Goal: Information Seeking & Learning: Compare options

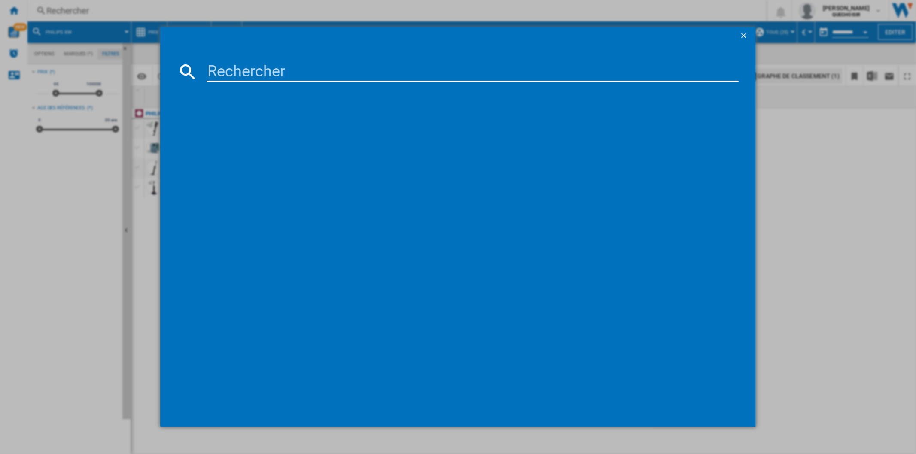
click at [259, 73] on input at bounding box center [473, 71] width 532 height 21
paste input "GV9821C0"
type input "GV9821C0"
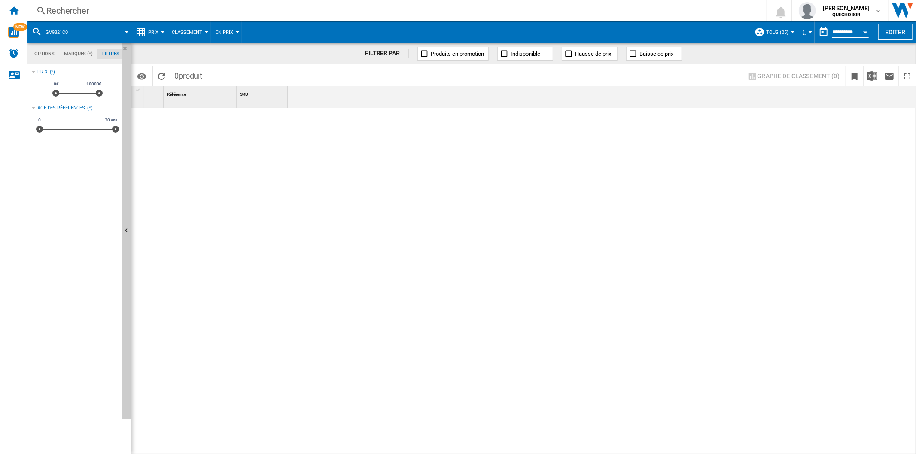
click at [144, 13] on div "Rechercher" at bounding box center [395, 11] width 698 height 12
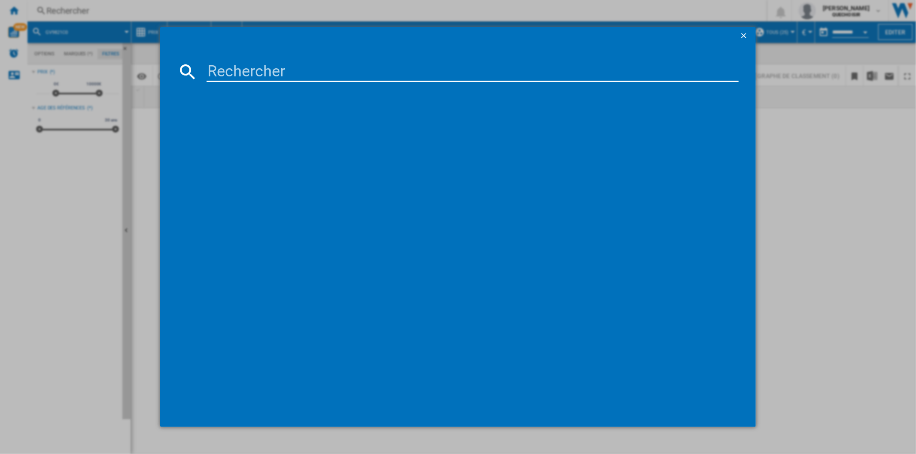
click at [333, 76] on input at bounding box center [473, 71] width 532 height 21
paste input "[PERSON_NAME] 2"
type input "[PERSON_NAME] 2"
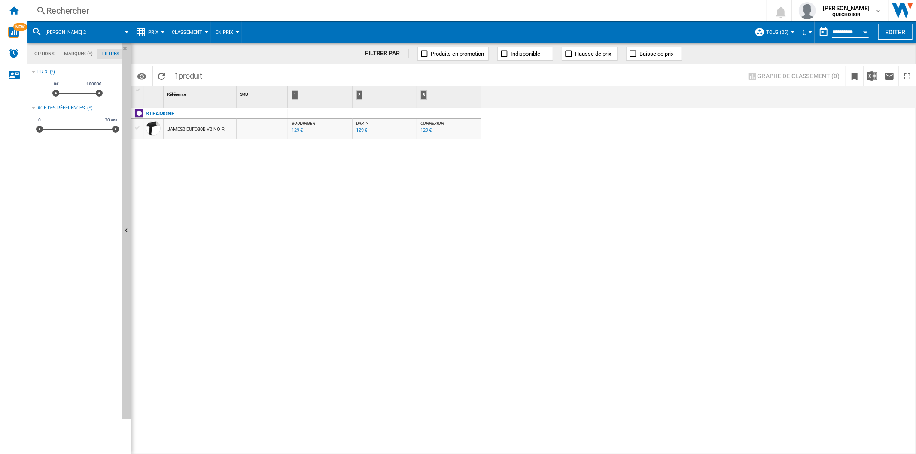
click at [195, 130] on div "JAMES2 EUFD80B V2 NOIR" at bounding box center [195, 130] width 57 height 20
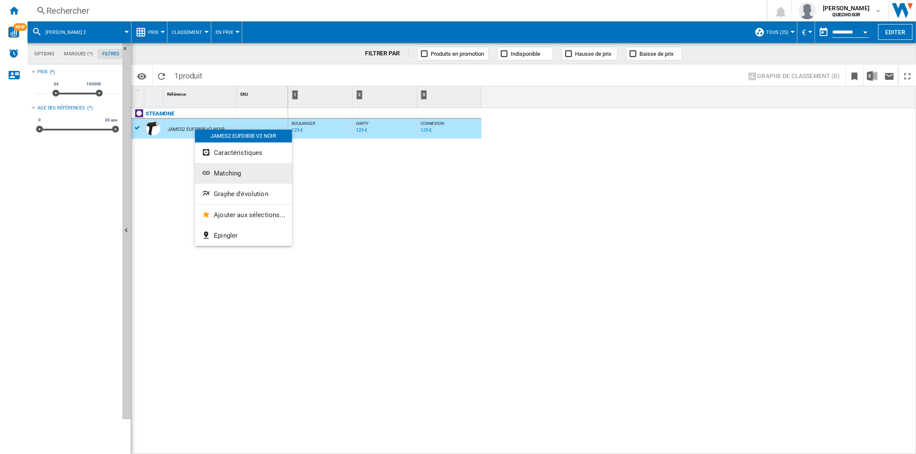
click at [231, 175] on span "Matching" at bounding box center [227, 174] width 27 height 8
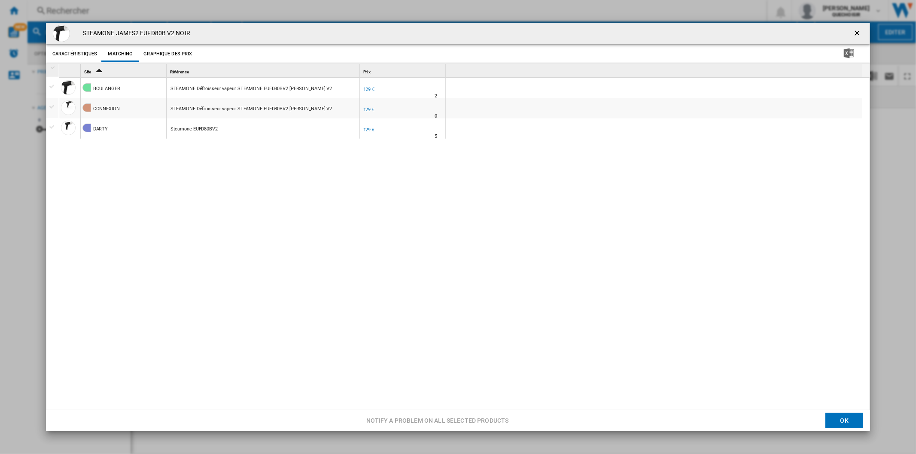
click at [292, 195] on div "[PERSON_NAME] STEAMONE Défroisseur vapeur STEAMONE EUFD80BV2 [PERSON_NAME] V2 F…" at bounding box center [462, 247] width 807 height 338
click at [853, 29] on ng-md-icon "getI18NText('BUTTONS.CLOSE_DIALOG')" at bounding box center [858, 34] width 10 height 10
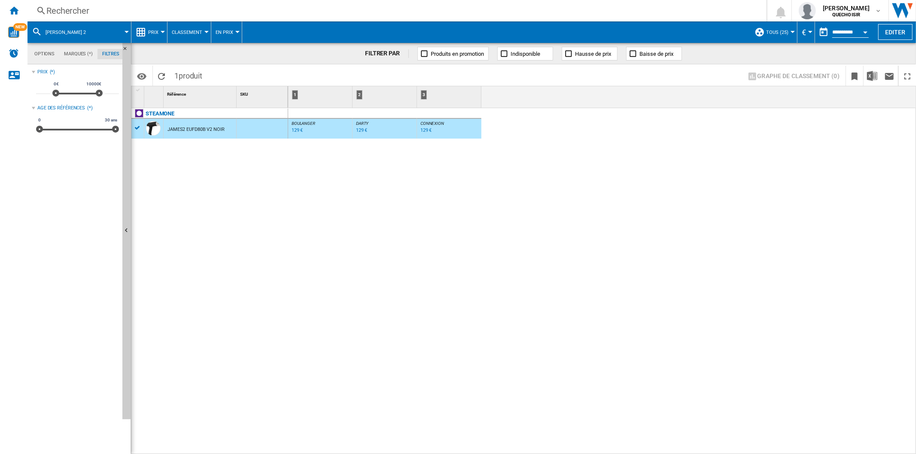
click at [535, 12] on div "Rechercher" at bounding box center [395, 11] width 698 height 12
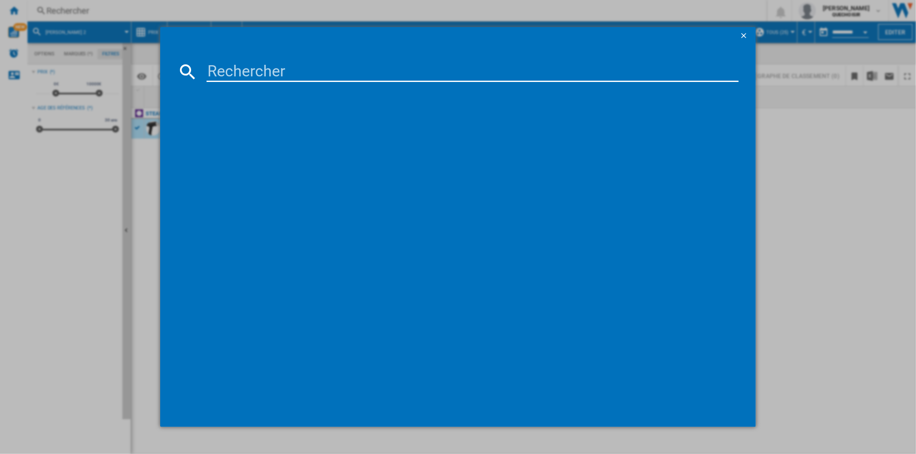
click at [283, 67] on input at bounding box center [473, 71] width 532 height 21
paste input "[PERSON_NAME] 2 EUXL400B V2"
drag, startPoint x: 258, startPoint y: 67, endPoint x: 579, endPoint y: 55, distance: 320.6
click at [560, 55] on md-dialog-content "[PERSON_NAME] 2 EUXL400B V2" at bounding box center [457, 235] width 595 height 383
type input "[PERSON_NAME]"
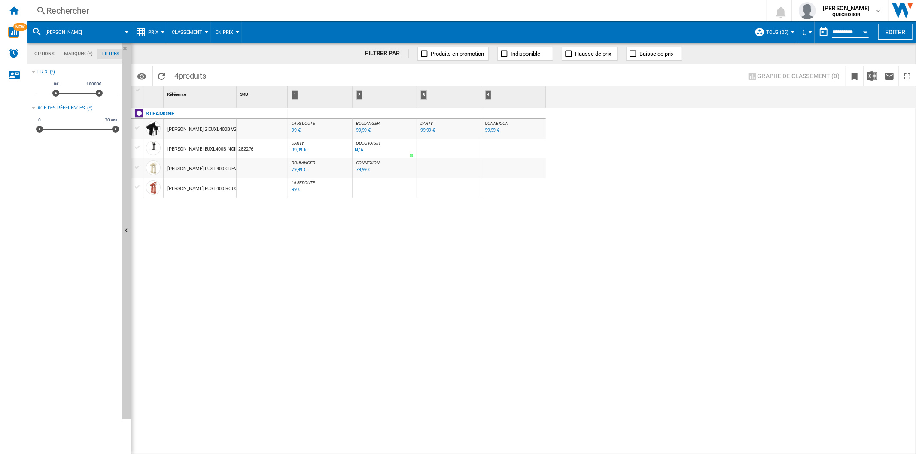
click at [201, 129] on div "[PERSON_NAME] 2 EUXL400B V2 NOIR" at bounding box center [208, 130] width 82 height 20
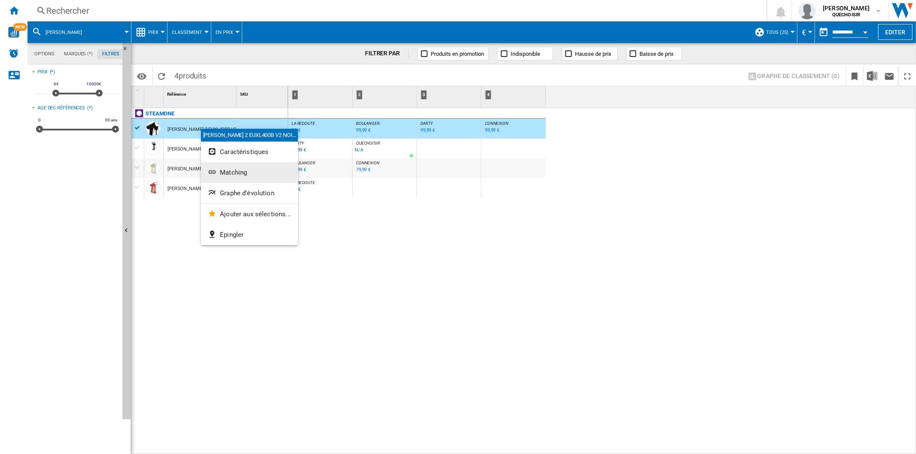
click at [241, 170] on span "Matching" at bounding box center [233, 173] width 27 height 8
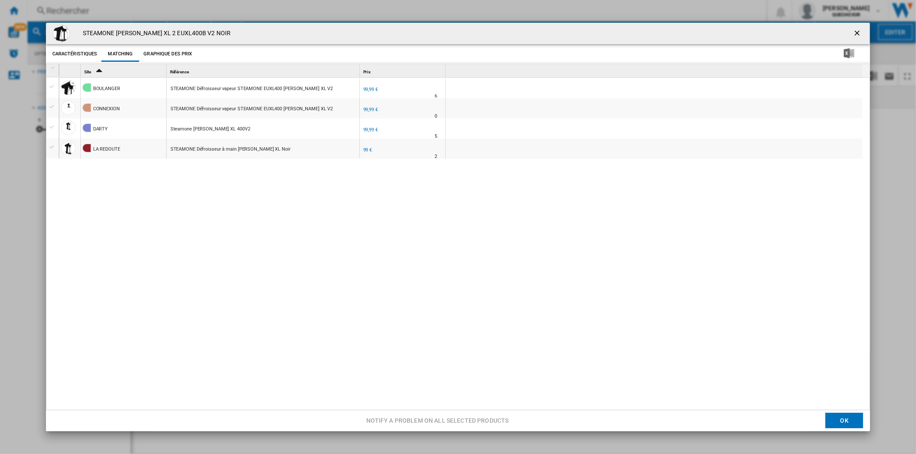
click at [332, 283] on div "[PERSON_NAME] STEAMONE Défroisseur vapeur STEAMONE EUXL400 [PERSON_NAME] XL V2 …" at bounding box center [462, 245] width 807 height 334
click at [208, 129] on div "Steamone [PERSON_NAME] XL 400V2" at bounding box center [210, 129] width 80 height 20
click at [213, 89] on div "STEAMONE Défroisseur vapeur STEAMONE EUXL400 [PERSON_NAME] XL V2" at bounding box center [251, 89] width 163 height 20
click at [853, 32] on ng-md-icon "getI18NText('BUTTONS.CLOSE_DIALOG')" at bounding box center [858, 34] width 10 height 10
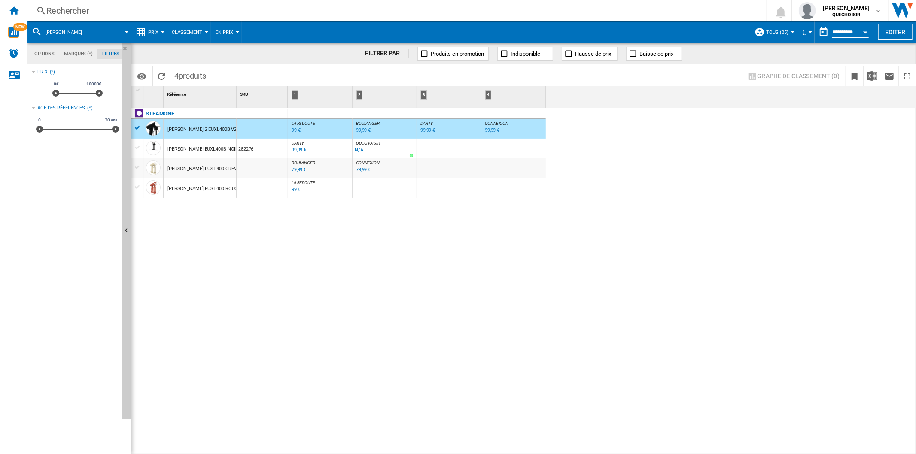
click at [219, 10] on div "Rechercher" at bounding box center [395, 11] width 698 height 12
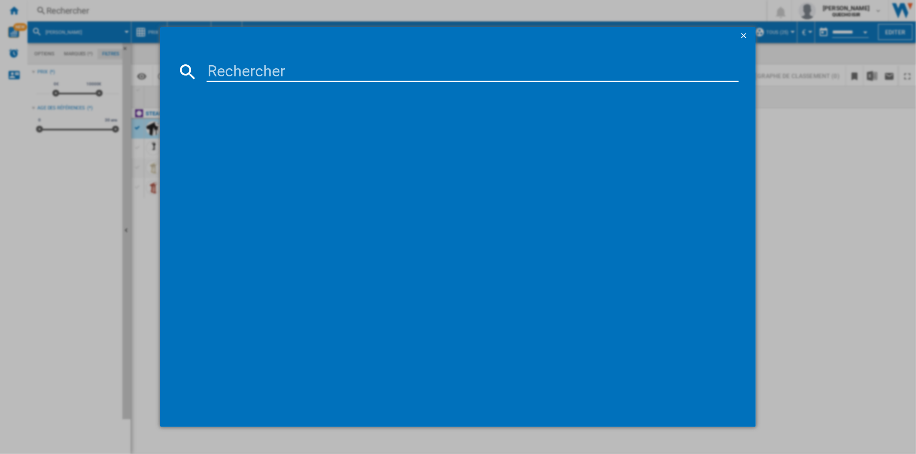
click at [256, 67] on input at bounding box center [473, 71] width 532 height 21
paste input "[PERSON_NAME] GS5031 Quickstyle 5"
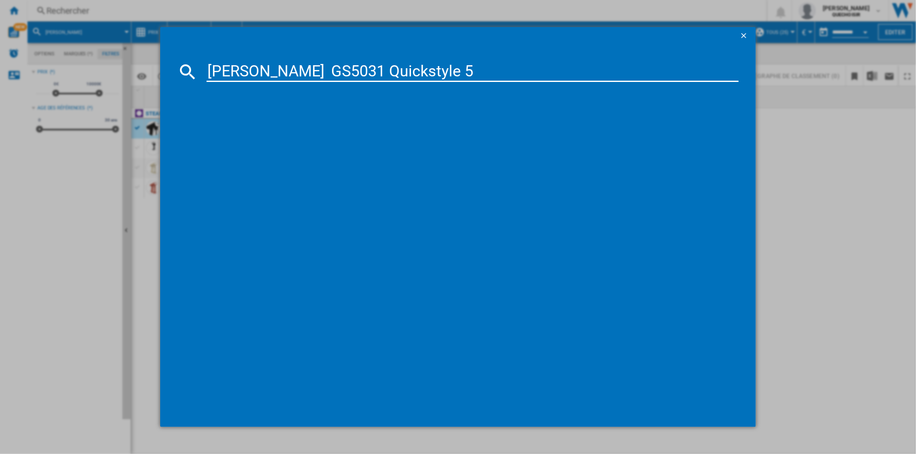
drag, startPoint x: 258, startPoint y: 67, endPoint x: 267, endPoint y: 70, distance: 9.9
click at [267, 70] on input "[PERSON_NAME] GS5031 Quickstyle 5" at bounding box center [473, 71] width 532 height 21
drag, startPoint x: 336, startPoint y: 73, endPoint x: 562, endPoint y: 76, distance: 225.5
click at [523, 80] on input "[PERSON_NAME] GS5031 Quickstyle 5" at bounding box center [473, 71] width 532 height 21
type input "[PERSON_NAME] GS50"
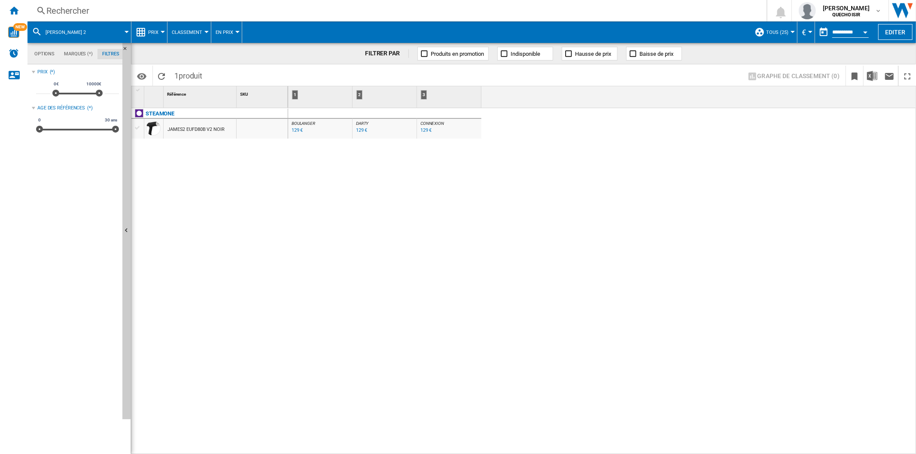
click at [167, 7] on div "Rechercher" at bounding box center [395, 11] width 698 height 12
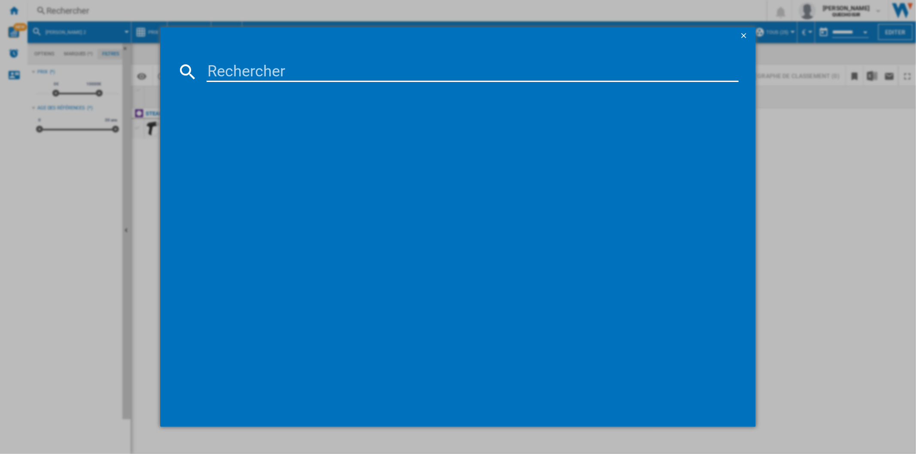
click at [231, 72] on input at bounding box center [473, 71] width 532 height 21
type input "sth7"
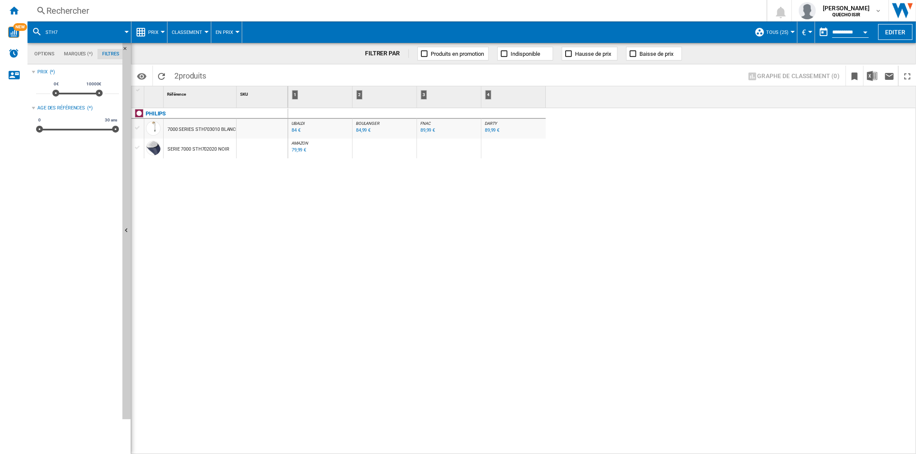
click at [232, 14] on div "Rechercher" at bounding box center [395, 11] width 698 height 12
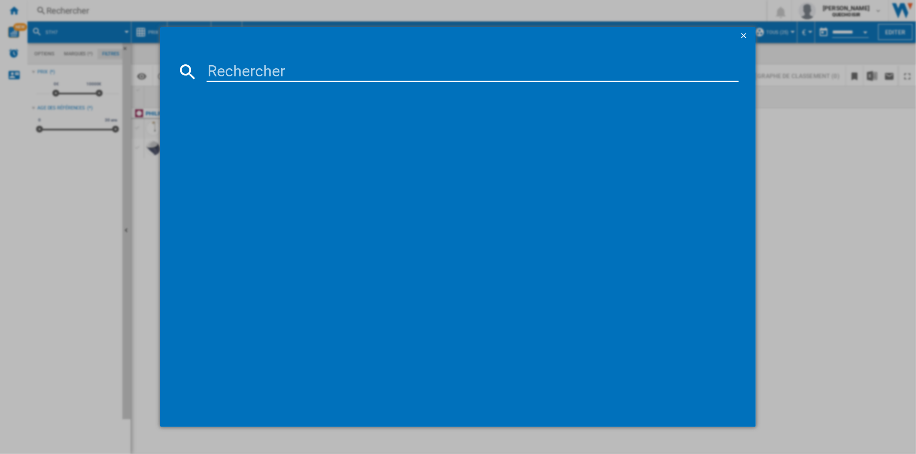
click at [233, 69] on input at bounding box center [473, 71] width 532 height 21
type input "philips sth"
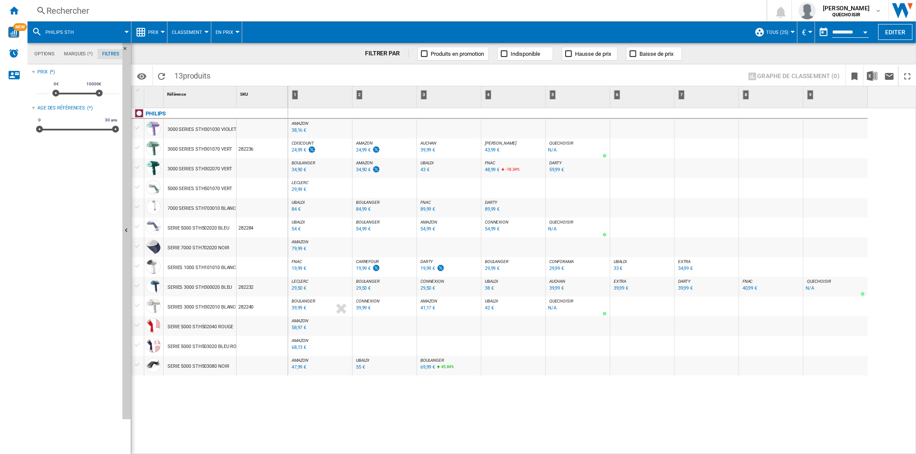
click at [374, 203] on span "BOULANGER" at bounding box center [368, 202] width 24 height 5
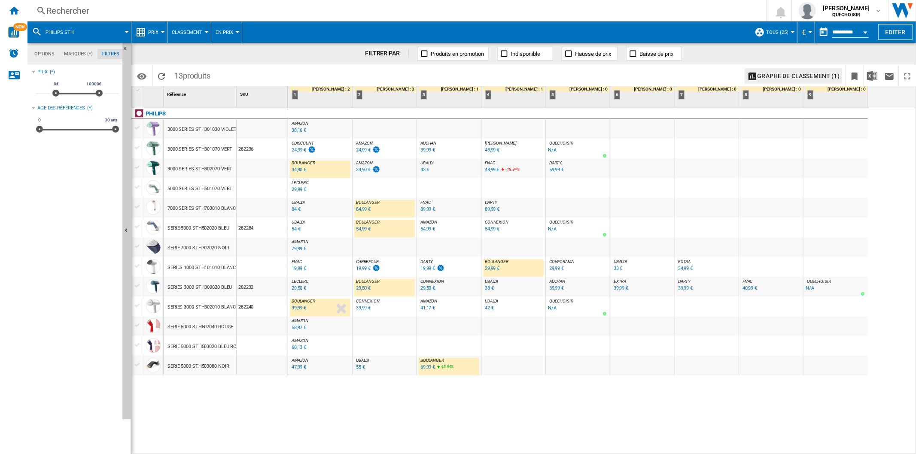
click at [493, 203] on span "DARTY" at bounding box center [491, 202] width 13 height 5
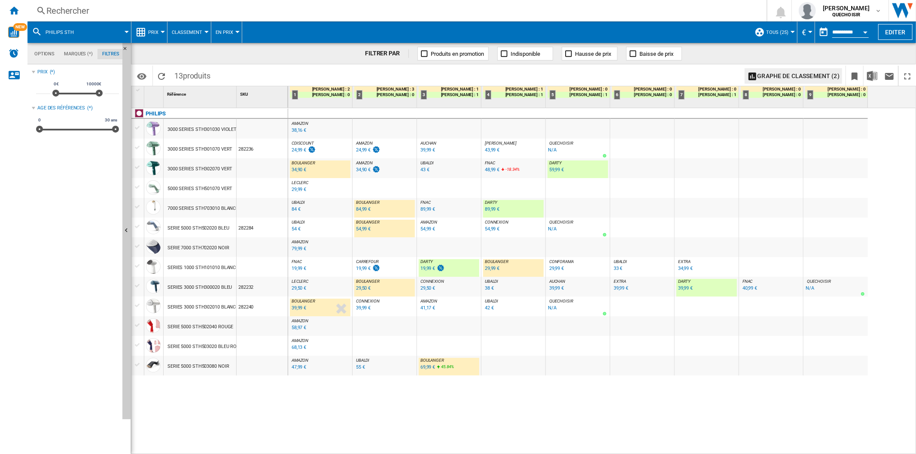
click at [205, 11] on div "Rechercher" at bounding box center [395, 11] width 698 height 12
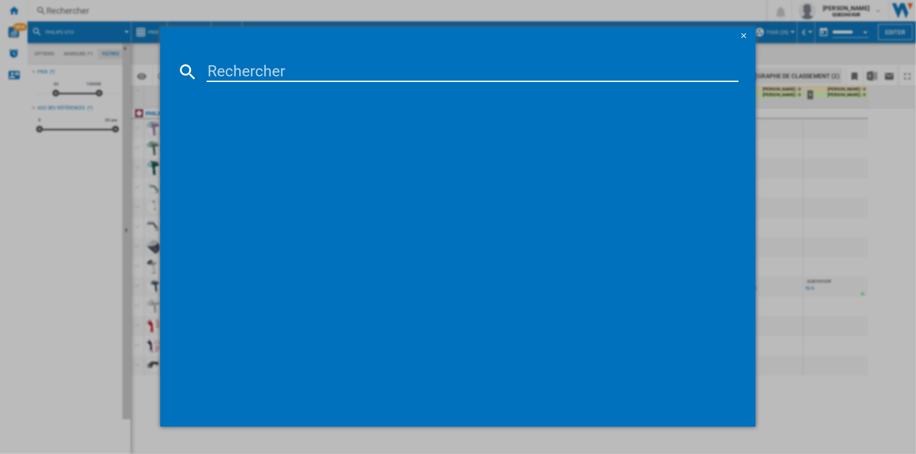
click at [275, 66] on input at bounding box center [473, 71] width 532 height 21
type input "[PERSON_NAME]"
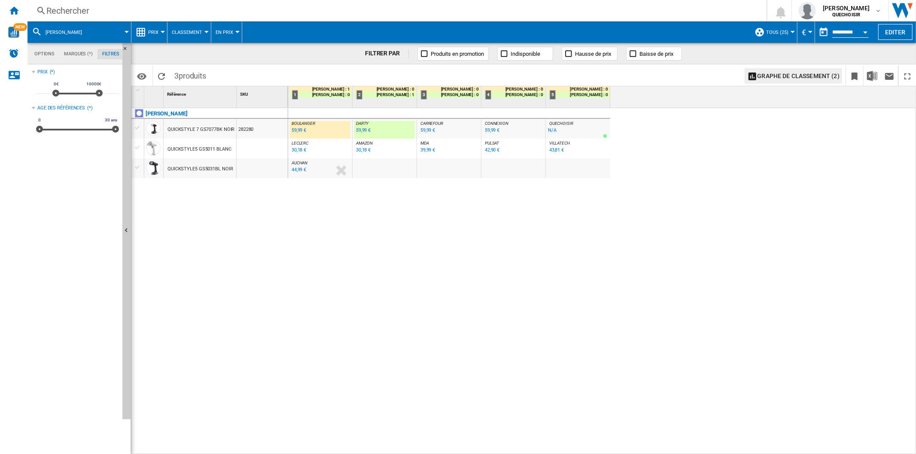
click at [122, 9] on div "Rechercher" at bounding box center [395, 11] width 698 height 12
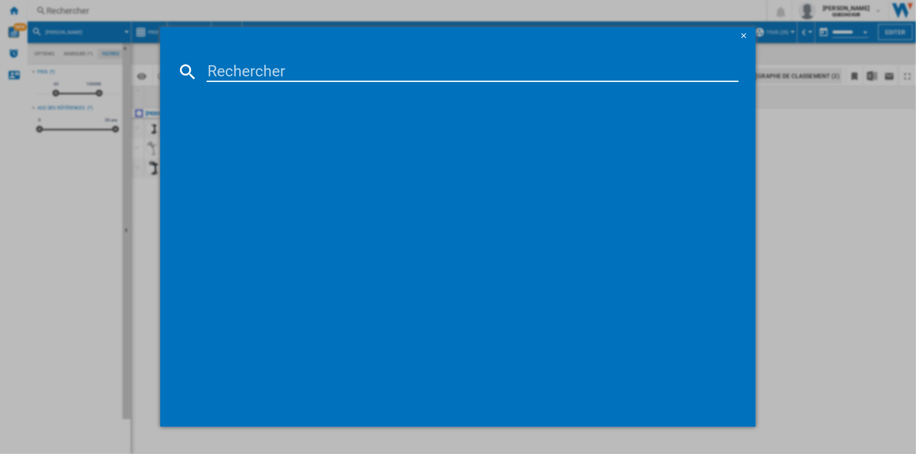
click at [236, 70] on input at bounding box center [473, 71] width 532 height 21
type input "lelit"
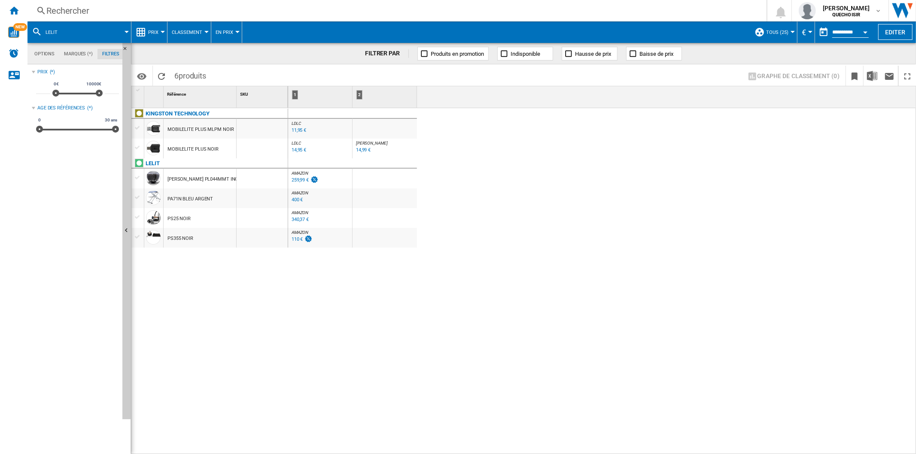
click at [299, 218] on div "340,37 €" at bounding box center [300, 220] width 17 height 6
